Goal: Information Seeking & Learning: Learn about a topic

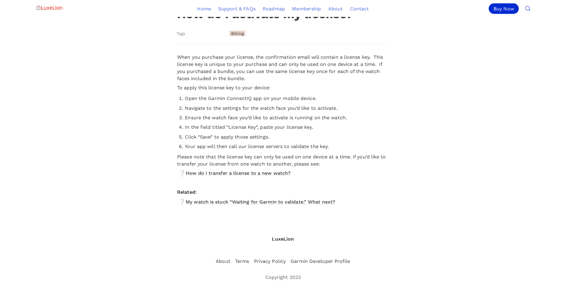
scroll to position [73, 0]
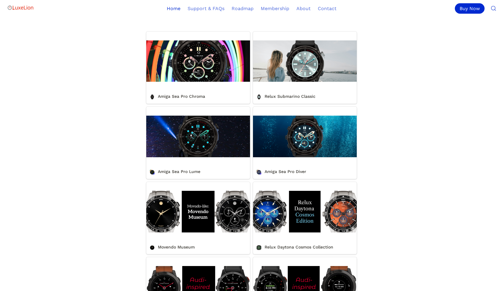
scroll to position [238, 0]
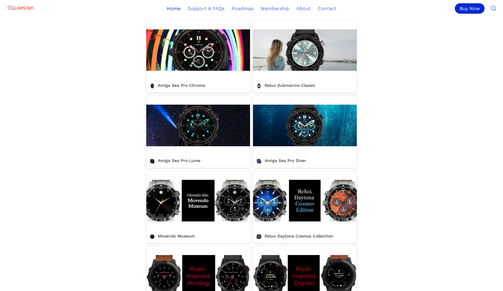
click at [300, 54] on link "Relux Submarino Classic" at bounding box center [305, 57] width 104 height 72
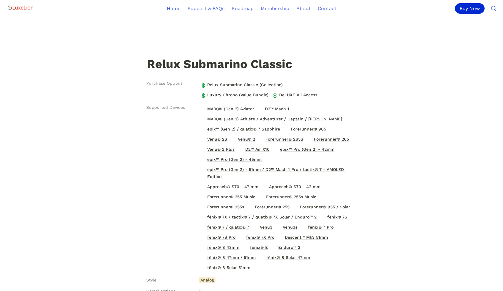
scroll to position [149, 0]
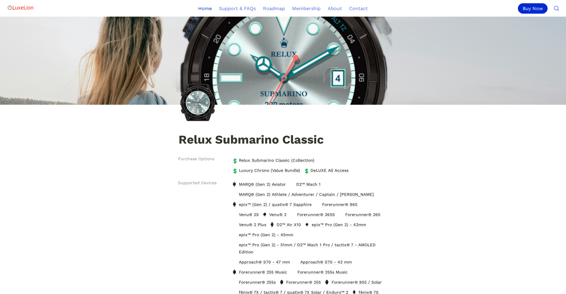
click at [207, 8] on link "Home" at bounding box center [205, 8] width 21 height 17
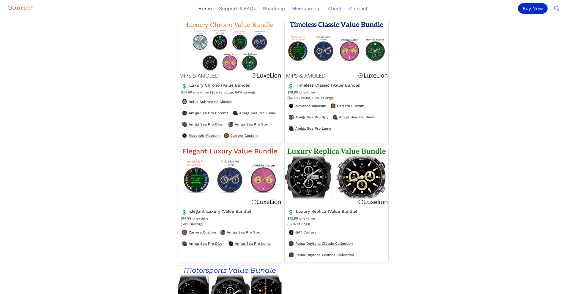
scroll to position [1010, 0]
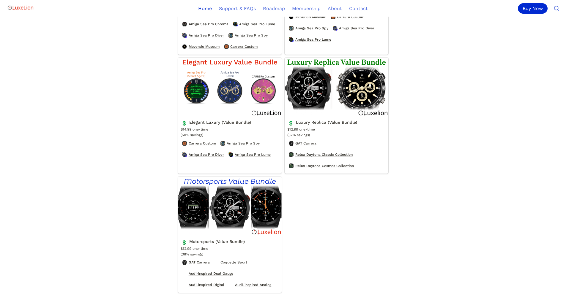
click at [251, 96] on link "Luxury Replica (Value Bundle)" at bounding box center [337, 116] width 104 height 116
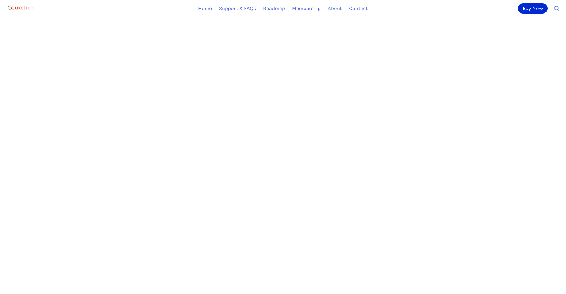
scroll to position [186, 0]
click at [221, 9] on link "Support & FAQs" at bounding box center [237, 8] width 44 height 17
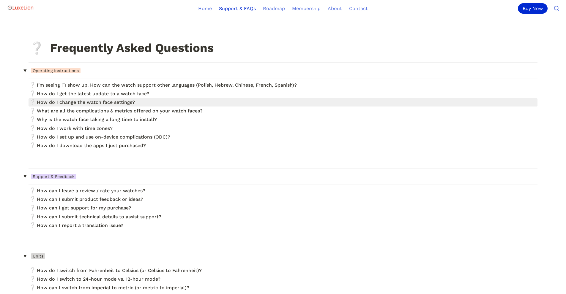
scroll to position [30, 0]
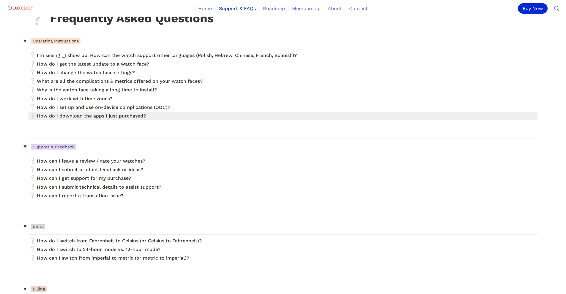
click at [73, 114] on link at bounding box center [283, 116] width 509 height 8
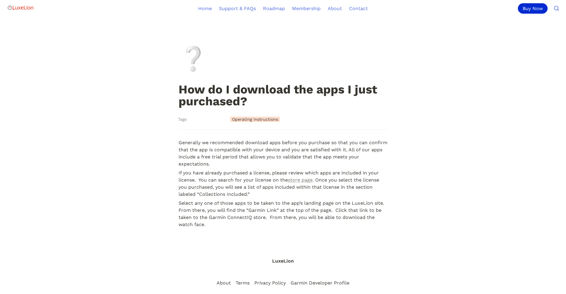
scroll to position [22, 0]
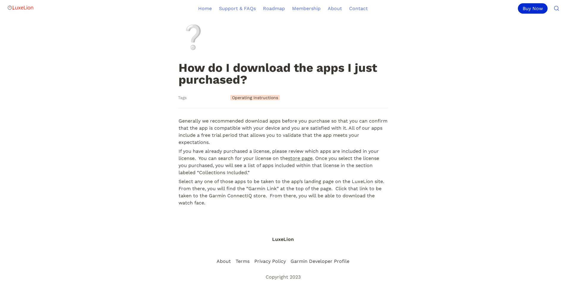
click at [251, 158] on link "store page" at bounding box center [300, 159] width 25 height 6
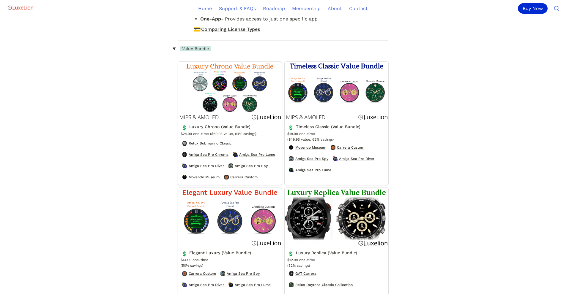
click at [219, 107] on link "Luxury Chrono (Value Bundle)" at bounding box center [230, 123] width 104 height 123
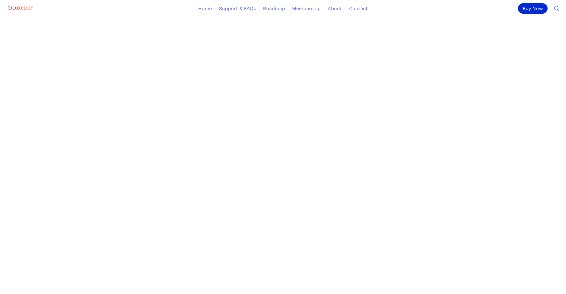
scroll to position [357, 0]
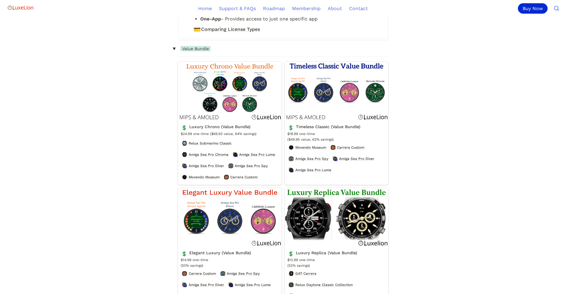
scroll to position [59, 0]
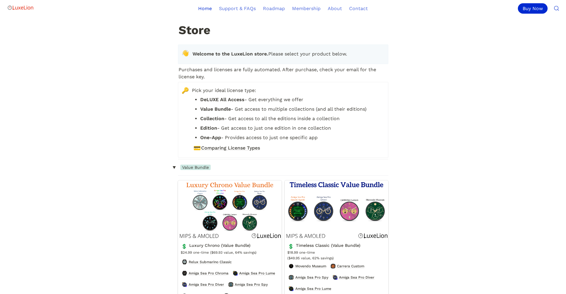
click at [204, 12] on link "Home" at bounding box center [205, 8] width 21 height 17
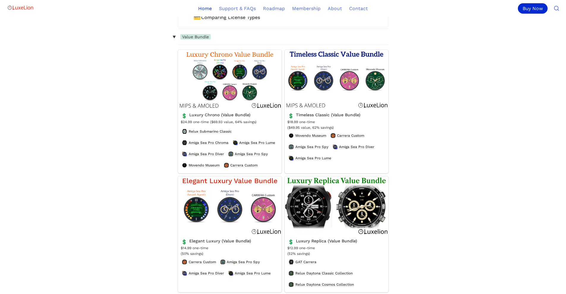
click at [214, 85] on link "Luxury Chrono (Value Bundle)" at bounding box center [230, 111] width 104 height 123
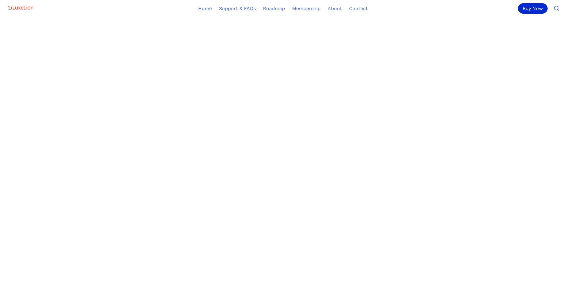
scroll to position [285, 0]
